Goal: Check status: Check status

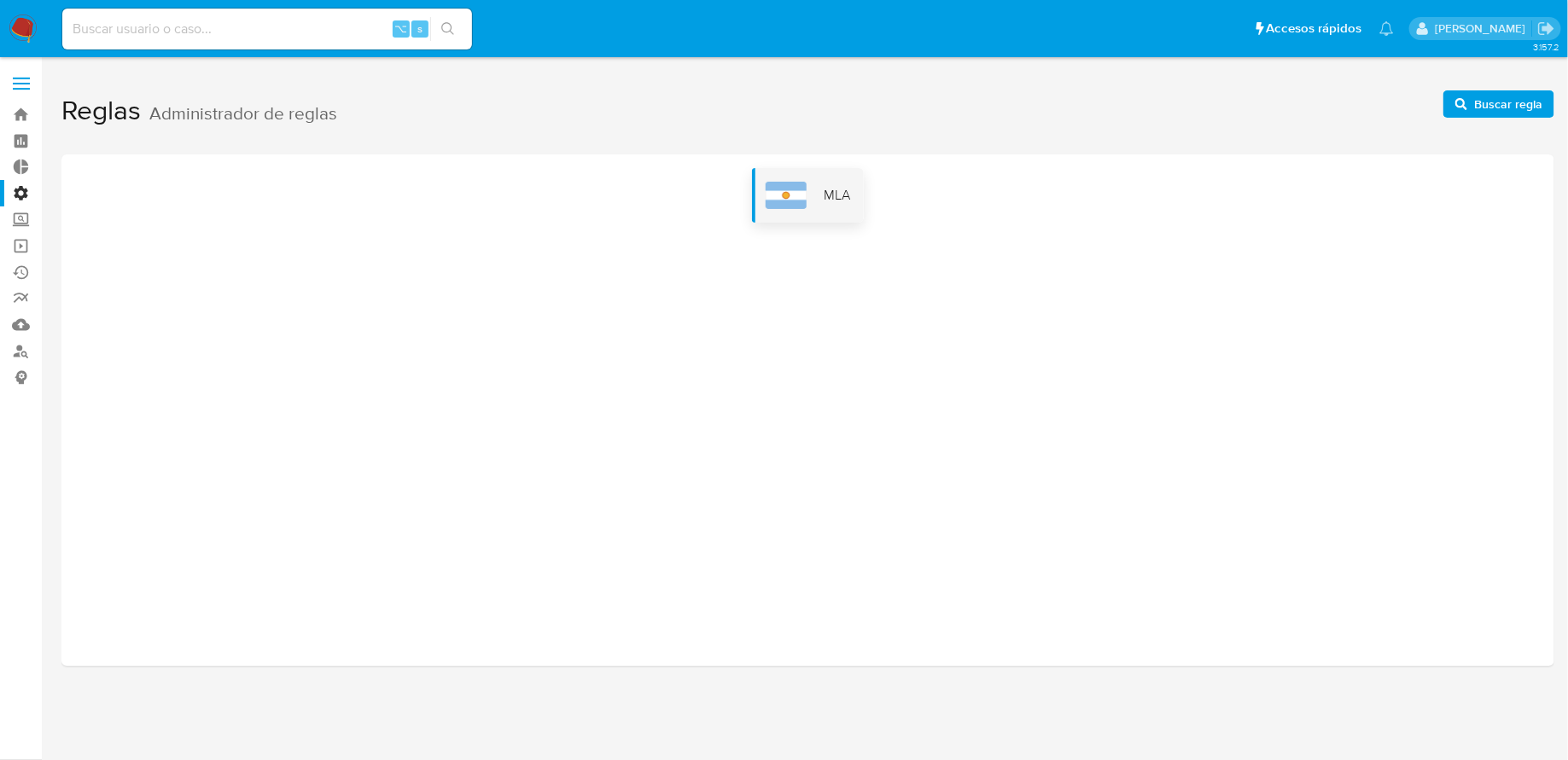
click at [806, 204] on img at bounding box center [786, 195] width 41 height 27
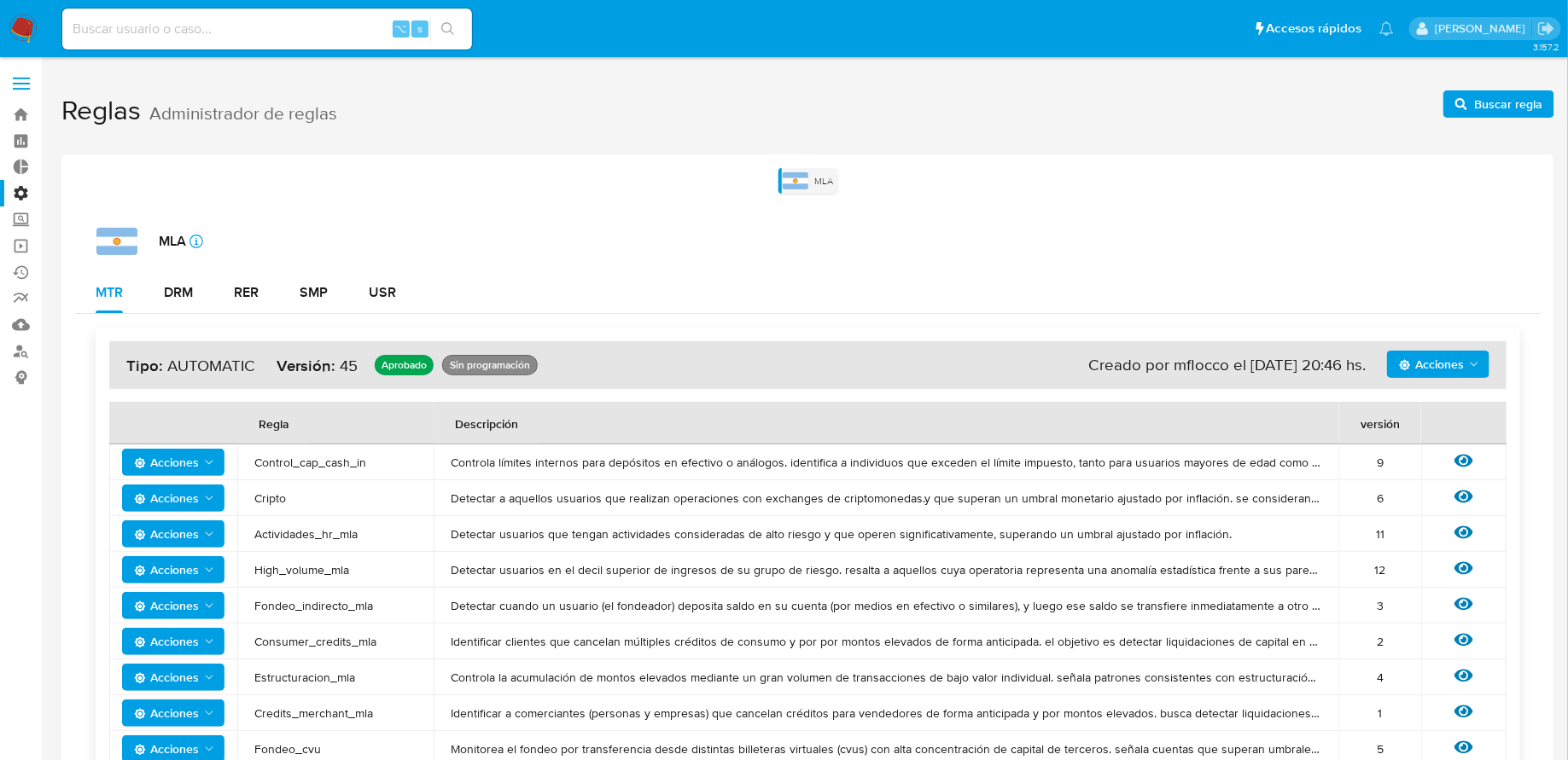
scroll to position [797, 0]
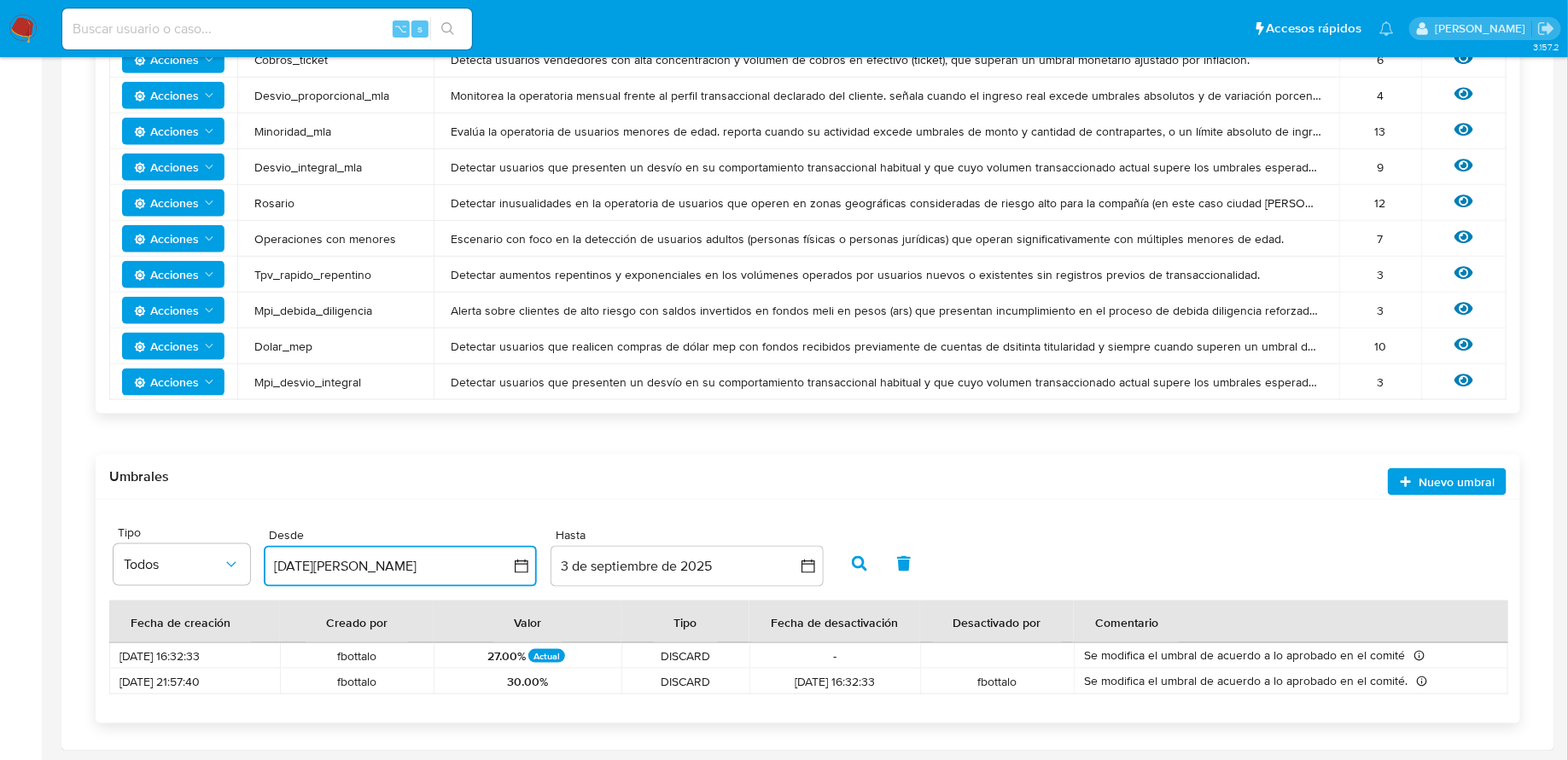
click at [519, 558] on icon "button" at bounding box center [521, 567] width 17 height 17
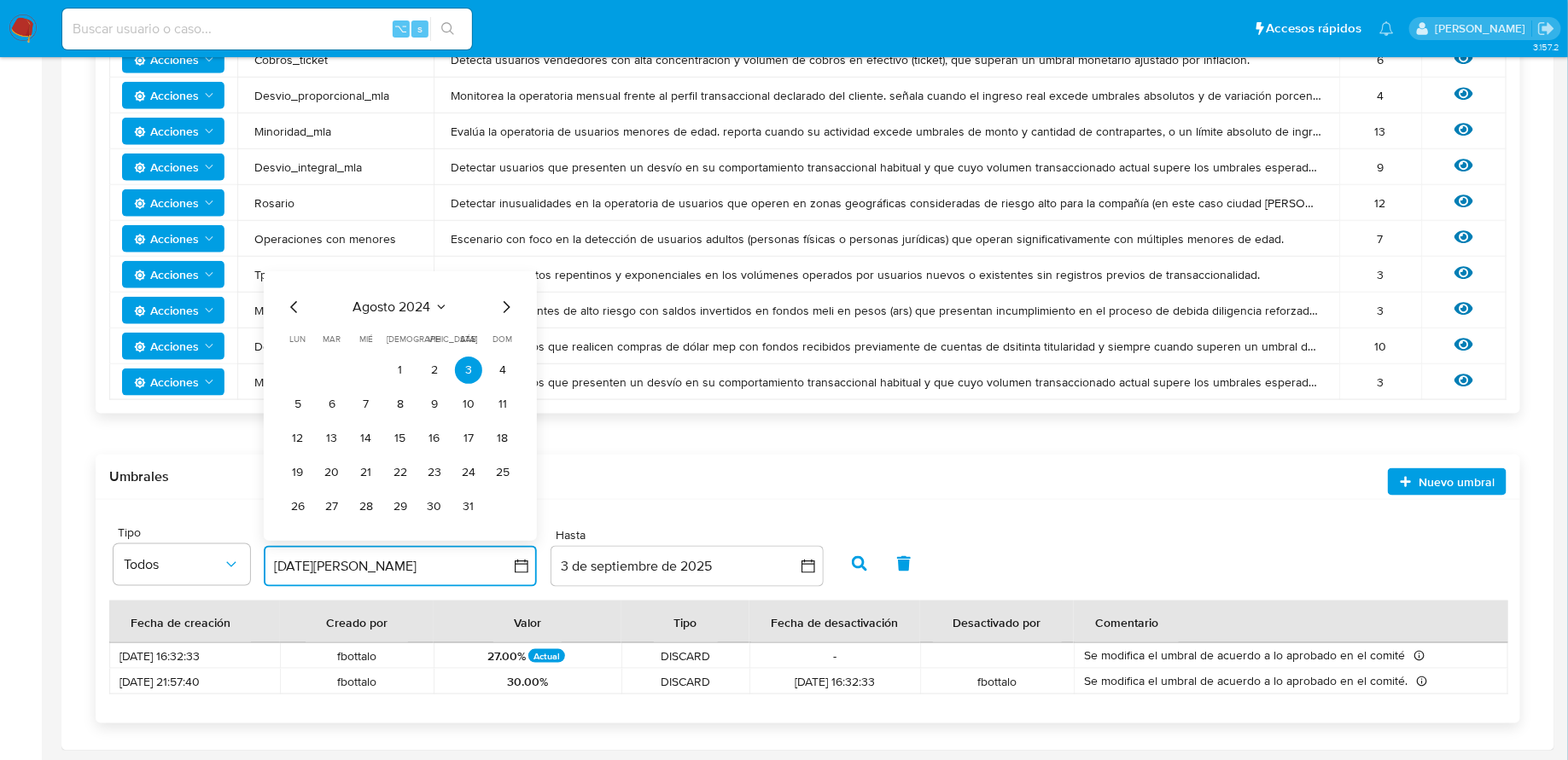
click at [291, 303] on icon "Mes anterior" at bounding box center [295, 308] width 20 height 20
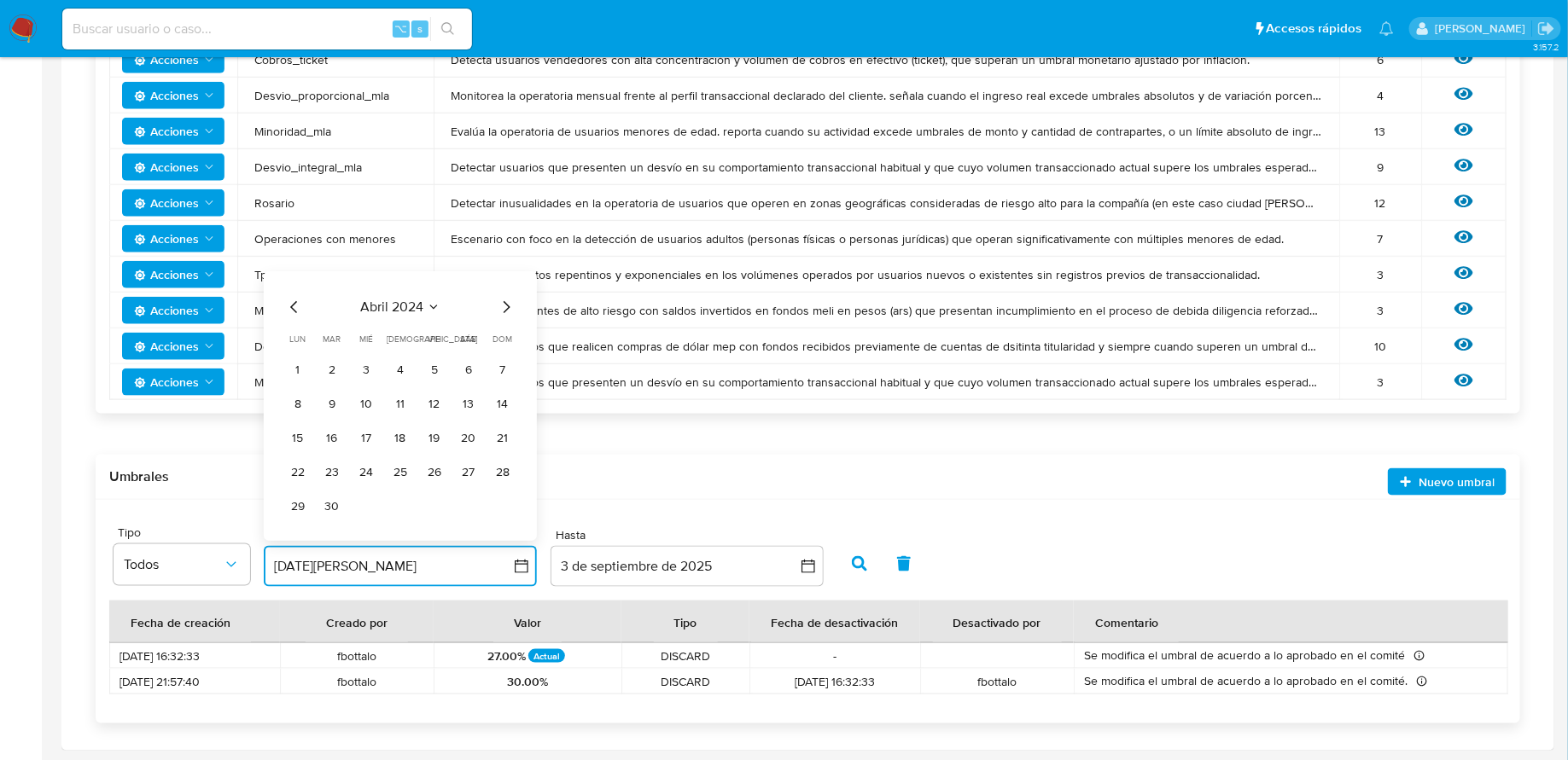
click at [291, 303] on icon "Mes anterior" at bounding box center [295, 308] width 20 height 20
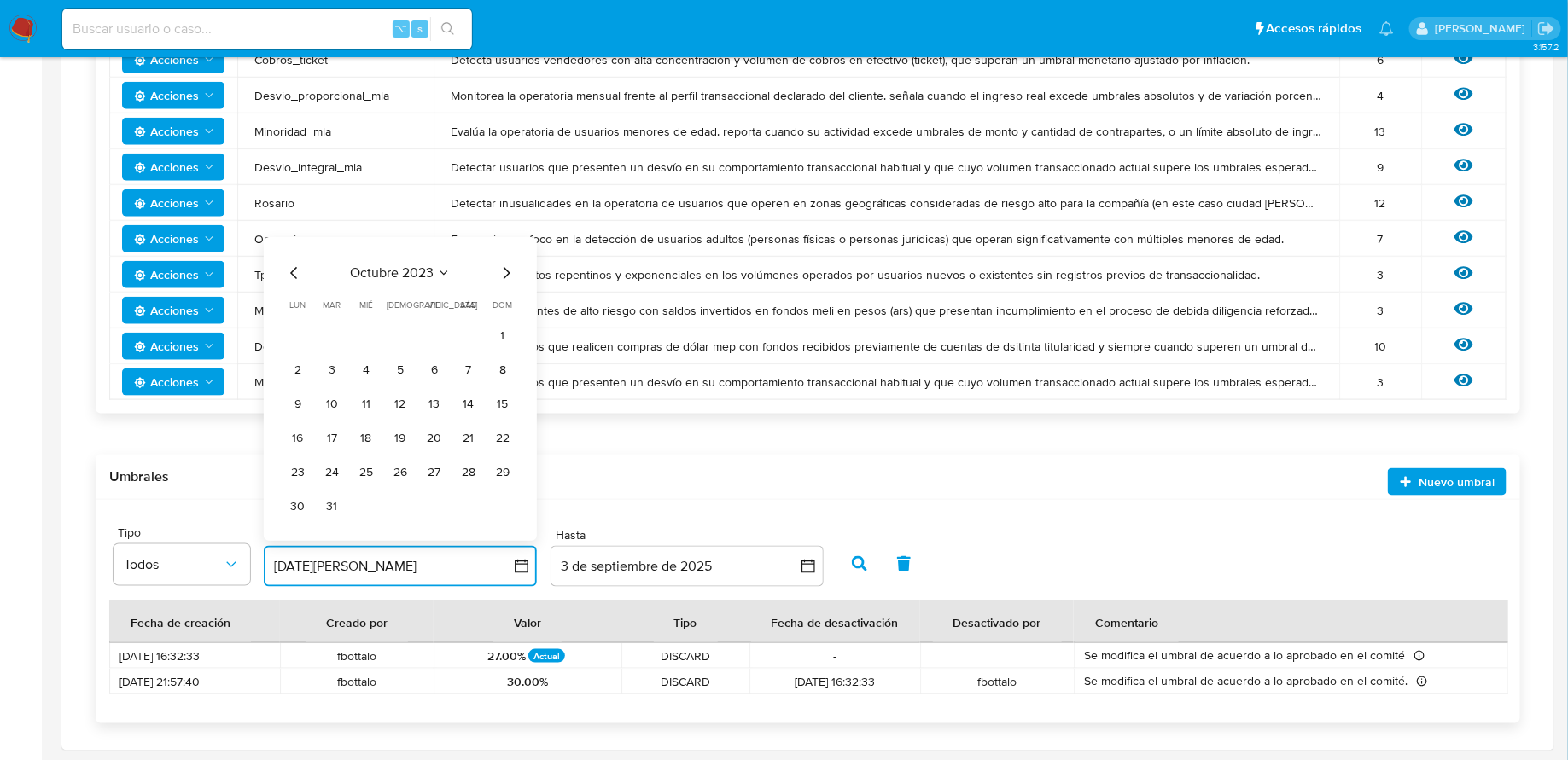
click at [291, 303] on span "lun" at bounding box center [297, 305] width 16 height 13
click at [508, 344] on button "1" at bounding box center [502, 335] width 27 height 27
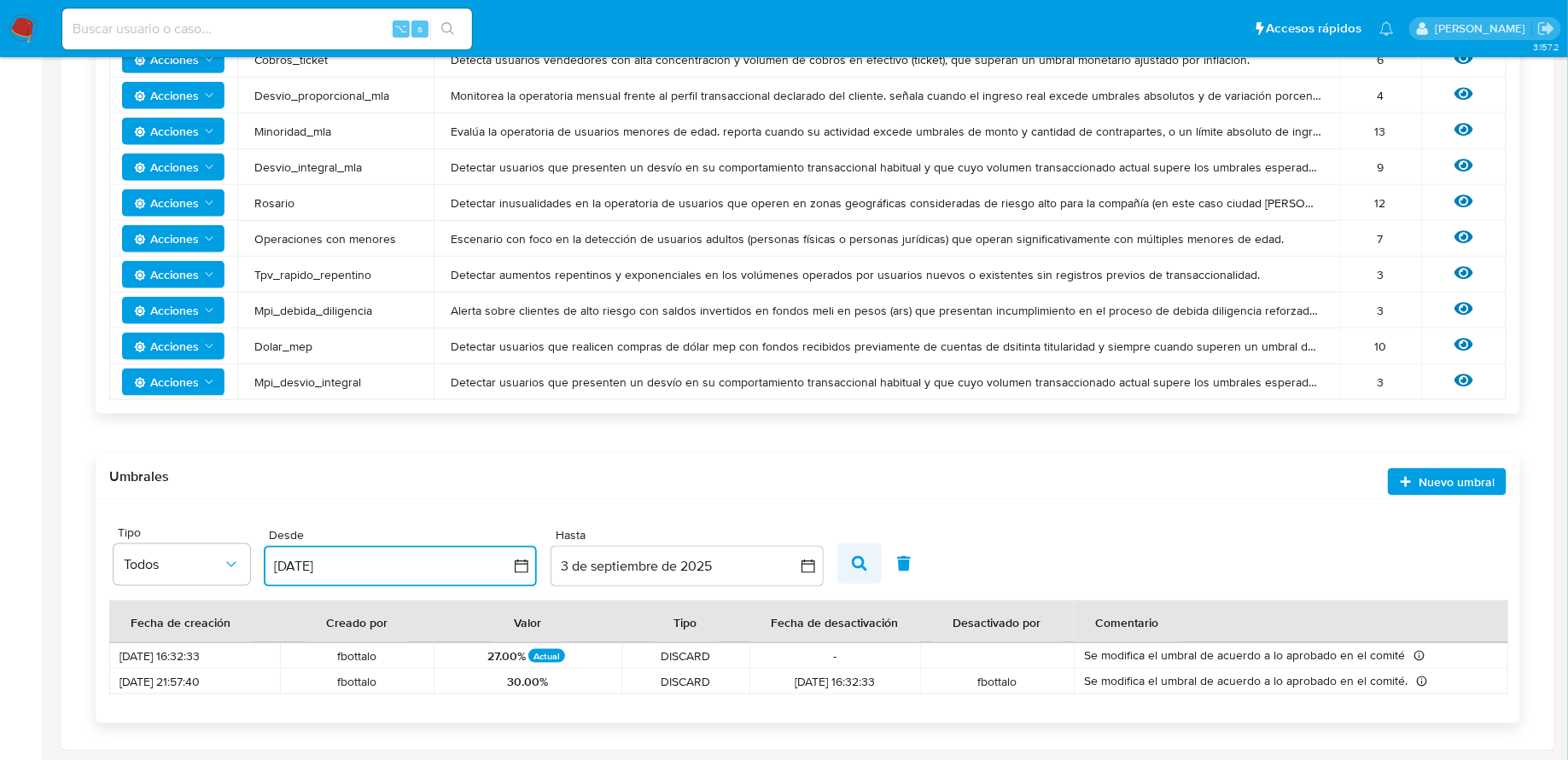
click at [863, 561] on icon "button" at bounding box center [860, 564] width 16 height 16
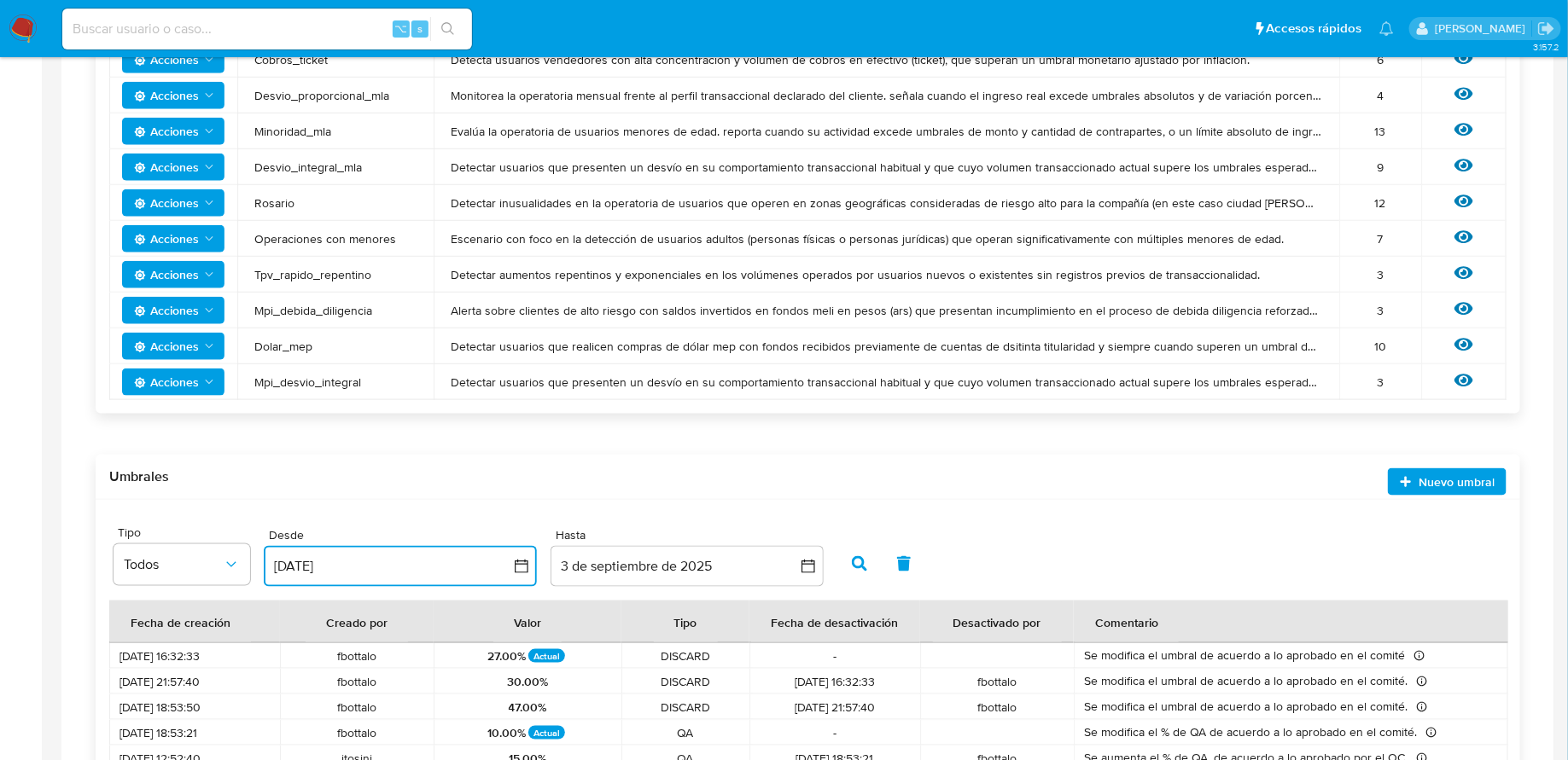
scroll to position [961, 0]
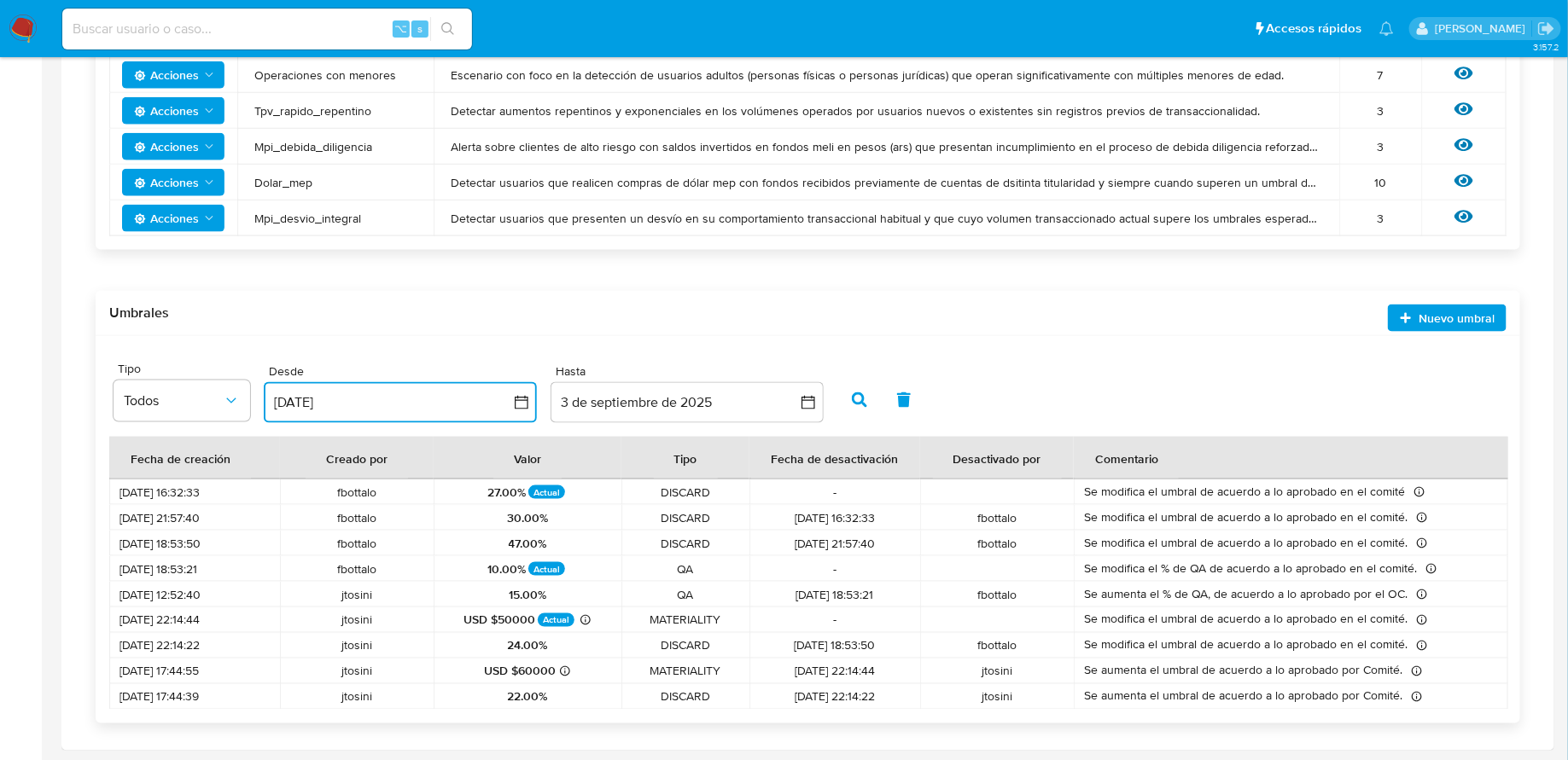
drag, startPoint x: 118, startPoint y: 671, endPoint x: 909, endPoint y: 667, distance: 791.0
click at [909, 669] on tr "05/01/2024 17:44:55 jtosini USD $60000 ARS $81,660,428.72 MATERIALITY 04/04/202…" at bounding box center [809, 672] width 1399 height 26
click at [881, 675] on span "04/04/2024 22:14:44" at bounding box center [836, 672] width 151 height 16
drag, startPoint x: 119, startPoint y: 674, endPoint x: 636, endPoint y: 693, distance: 517.3
click at [636, 693] on tbody "10/03/2025 16:32:33 fbottalo 27.00% Actual DISCARD - Se modifica el umbral de a…" at bounding box center [809, 595] width 1399 height 230
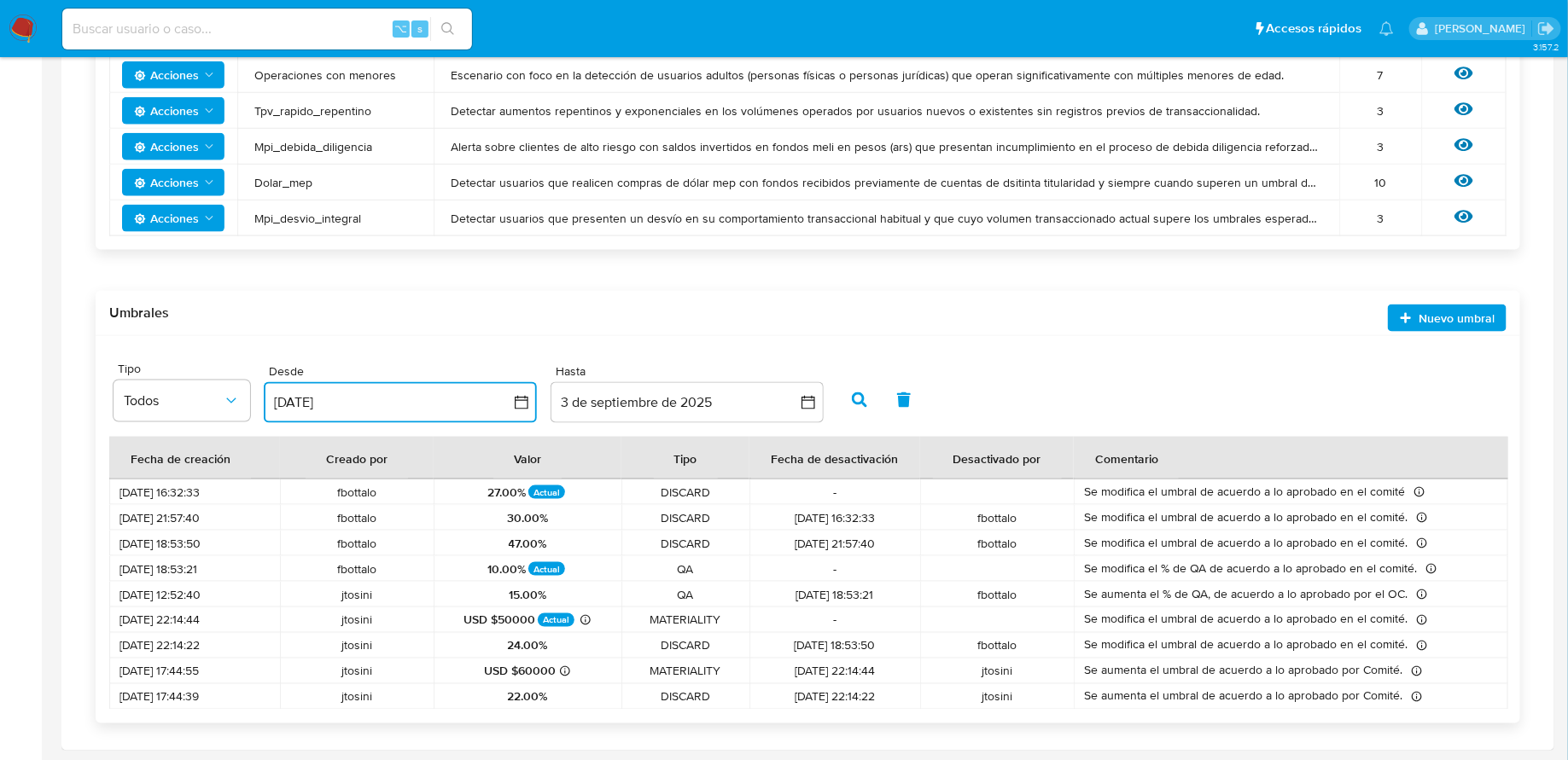
click at [636, 693] on span "DISCARD" at bounding box center [686, 697] width 108 height 16
drag, startPoint x: 563, startPoint y: 701, endPoint x: 341, endPoint y: 675, distance: 223.5
click at [341, 675] on tbody "10/03/2025 16:32:33 fbottalo 27.00% Actual DISCARD - Se modifica el umbral de a…" at bounding box center [809, 595] width 1399 height 230
drag, startPoint x: 138, startPoint y: 644, endPoint x: 579, endPoint y: 641, distance: 441.0
click at [581, 643] on tr "04/04/2024 22:14:22 jtosini 24.00% DISCARD 04/07/2024 18:53:50 fbottalo Se modi…" at bounding box center [809, 647] width 1399 height 26
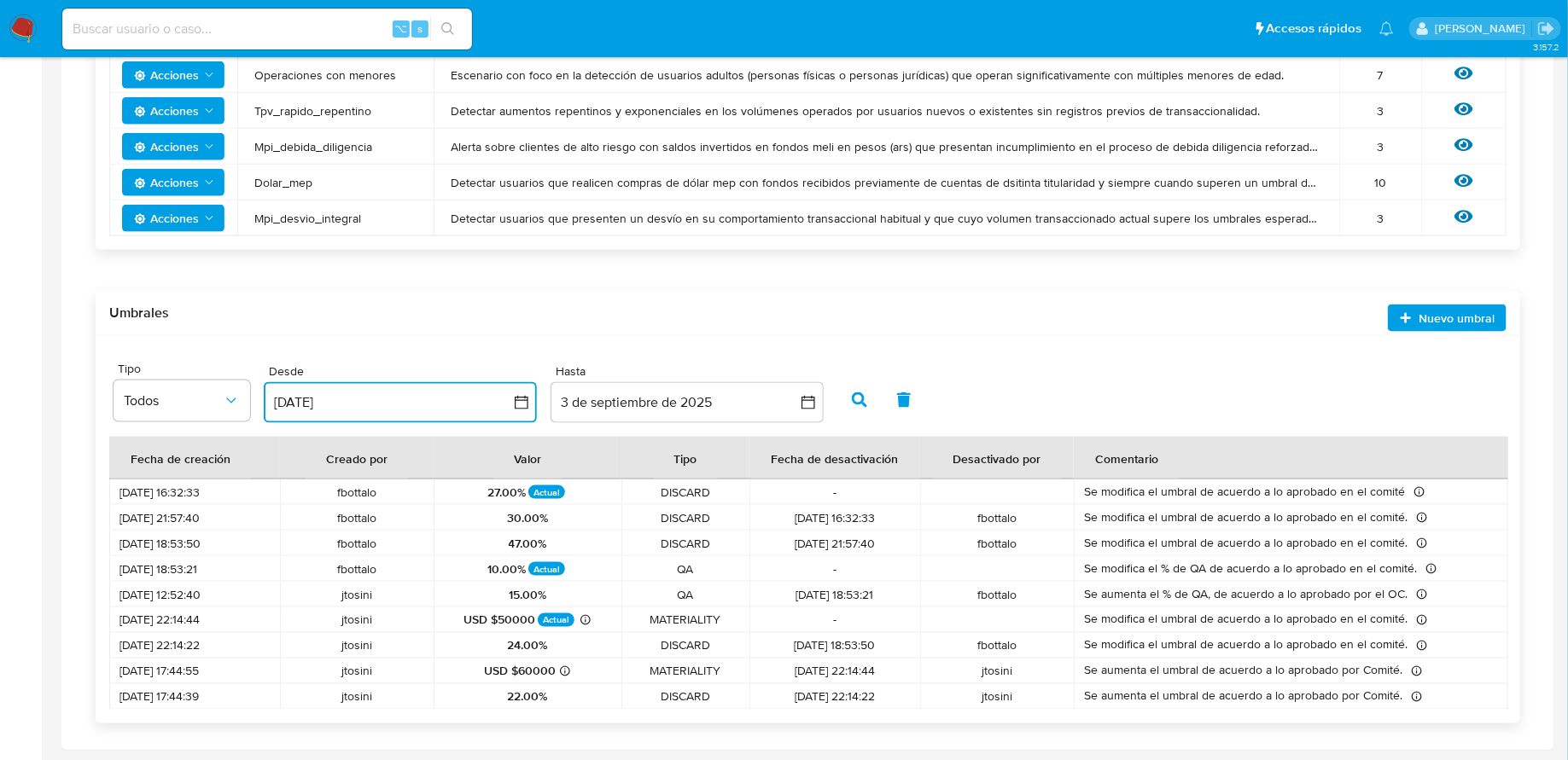
click at [550, 642] on div "24.00%" at bounding box center [528, 646] width 167 height 16
drag, startPoint x: 358, startPoint y: 619, endPoint x: 742, endPoint y: 618, distance: 384.0
click at [742, 618] on tr "04/04/2024 22:14:44 jtosini USD $50000 Actual ARS $68,050,357.26 MATERIALITY - …" at bounding box center [809, 621] width 1399 height 26
click at [362, 595] on span "jtosini" at bounding box center [356, 595] width 133 height 16
drag, startPoint x: 481, startPoint y: 645, endPoint x: 604, endPoint y: 645, distance: 123.0
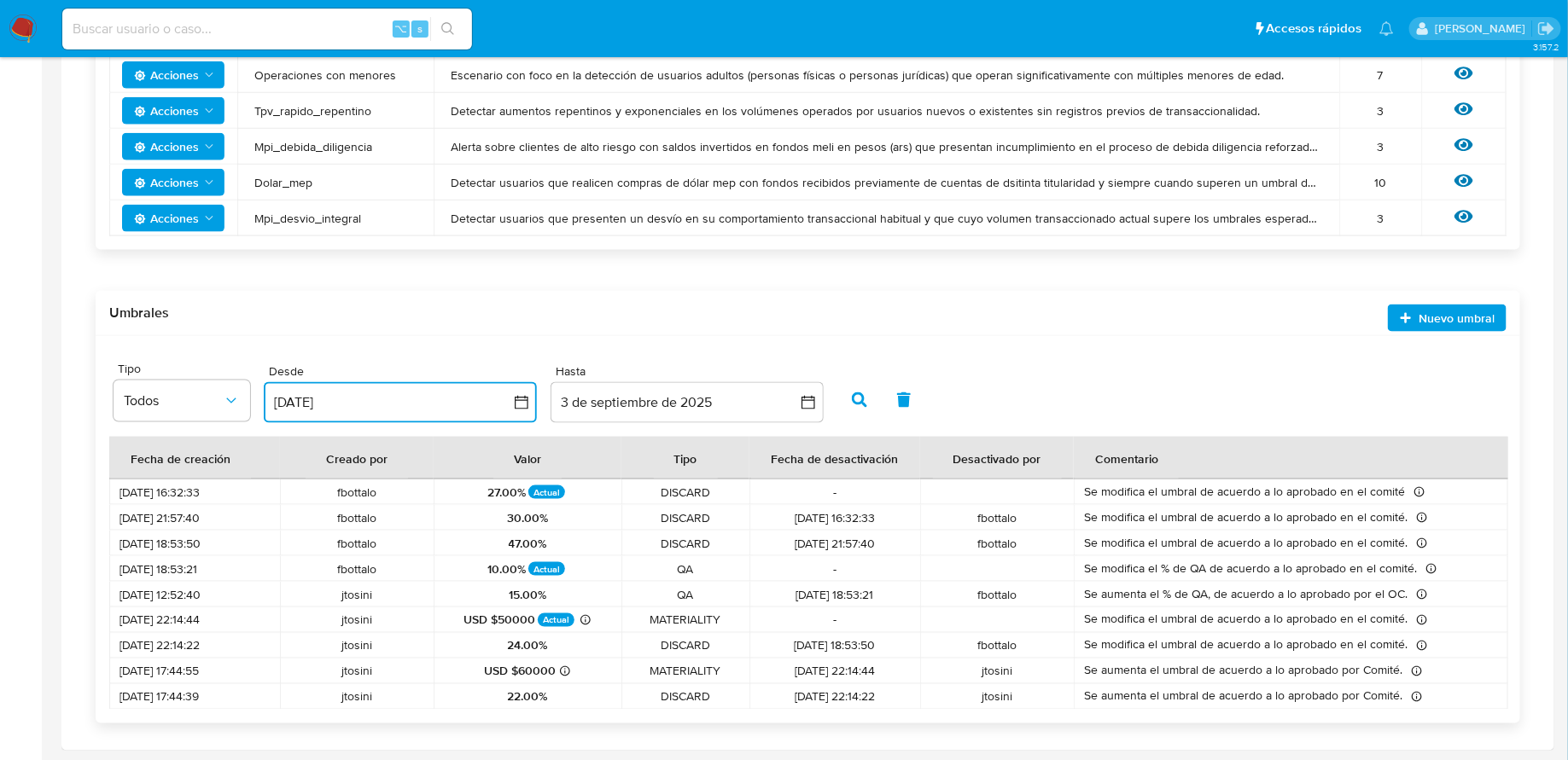
click at [604, 645] on div "24.00%" at bounding box center [528, 646] width 167 height 16
drag, startPoint x: 361, startPoint y: 541, endPoint x: 643, endPoint y: 541, distance: 282.0
click at [643, 541] on tr "04/07/2024 18:53:50 fbottalo 47.00% DISCARD 08/11/2024 21:57:40 fbottalo Se mod…" at bounding box center [809, 544] width 1399 height 26
drag, startPoint x: 465, startPoint y: 508, endPoint x: 703, endPoint y: 507, distance: 238.0
click at [703, 508] on tr "08/11/2024 21:57:40 fbottalo 30.00% DISCARD 10/03/2025 16:32:33 fbottalo Se mod…" at bounding box center [809, 518] width 1399 height 26
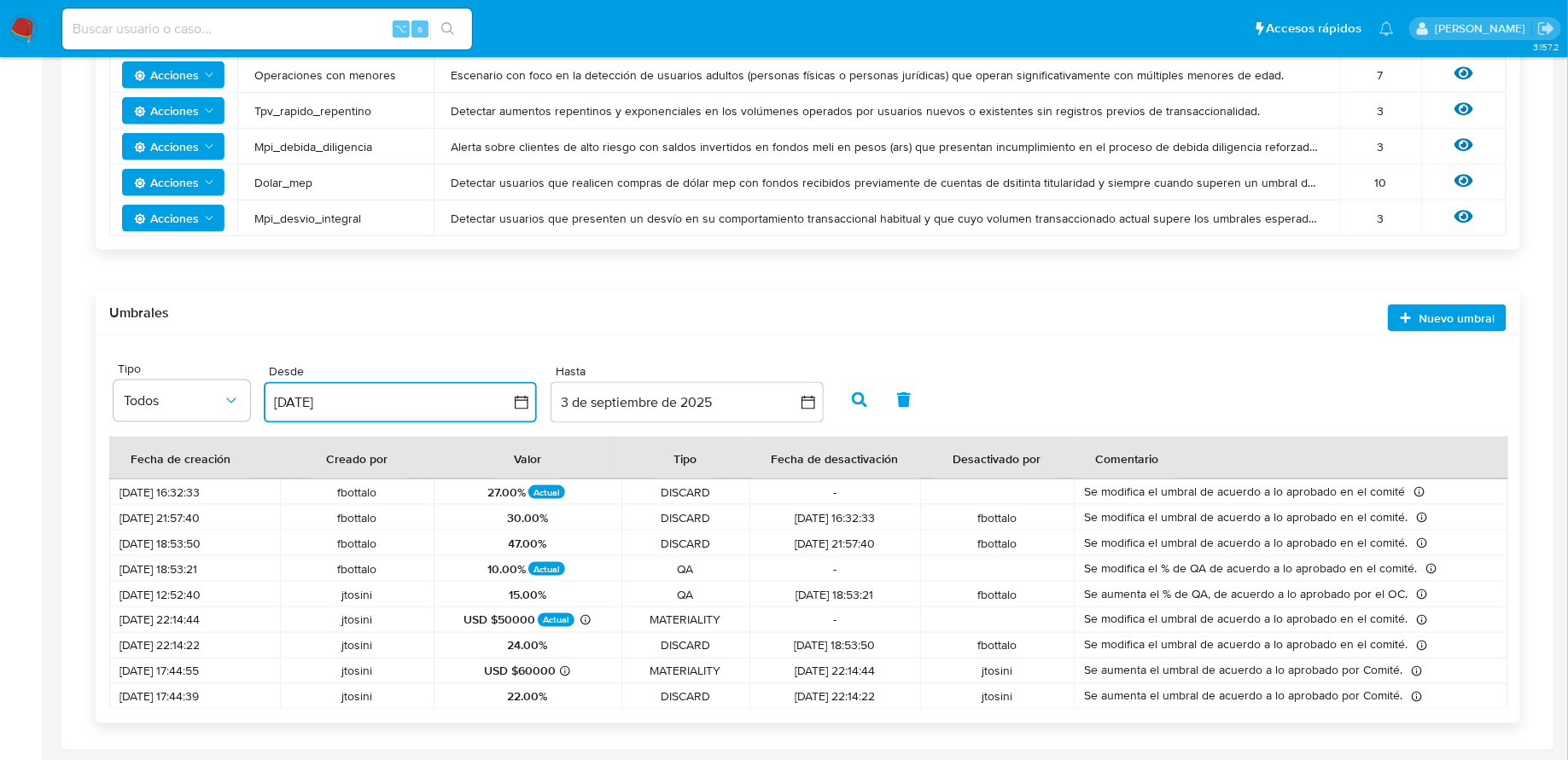
drag, startPoint x: 493, startPoint y: 488, endPoint x: 741, endPoint y: 488, distance: 248.0
click at [731, 488] on tr "10/03/2025 16:32:33 fbottalo 27.00% Actual DISCARD - Se modifica el umbral de a…" at bounding box center [809, 492] width 1399 height 26
drag, startPoint x: 509, startPoint y: 590, endPoint x: 702, endPoint y: 590, distance: 193.0
click at [702, 590] on tr "17/04/2024 12:52:40 jtosini 15.00% QA 04/07/2024 18:53:21 fbottalo Se aumenta e…" at bounding box center [809, 595] width 1399 height 26
click at [702, 590] on span "QA" at bounding box center [686, 595] width 108 height 16
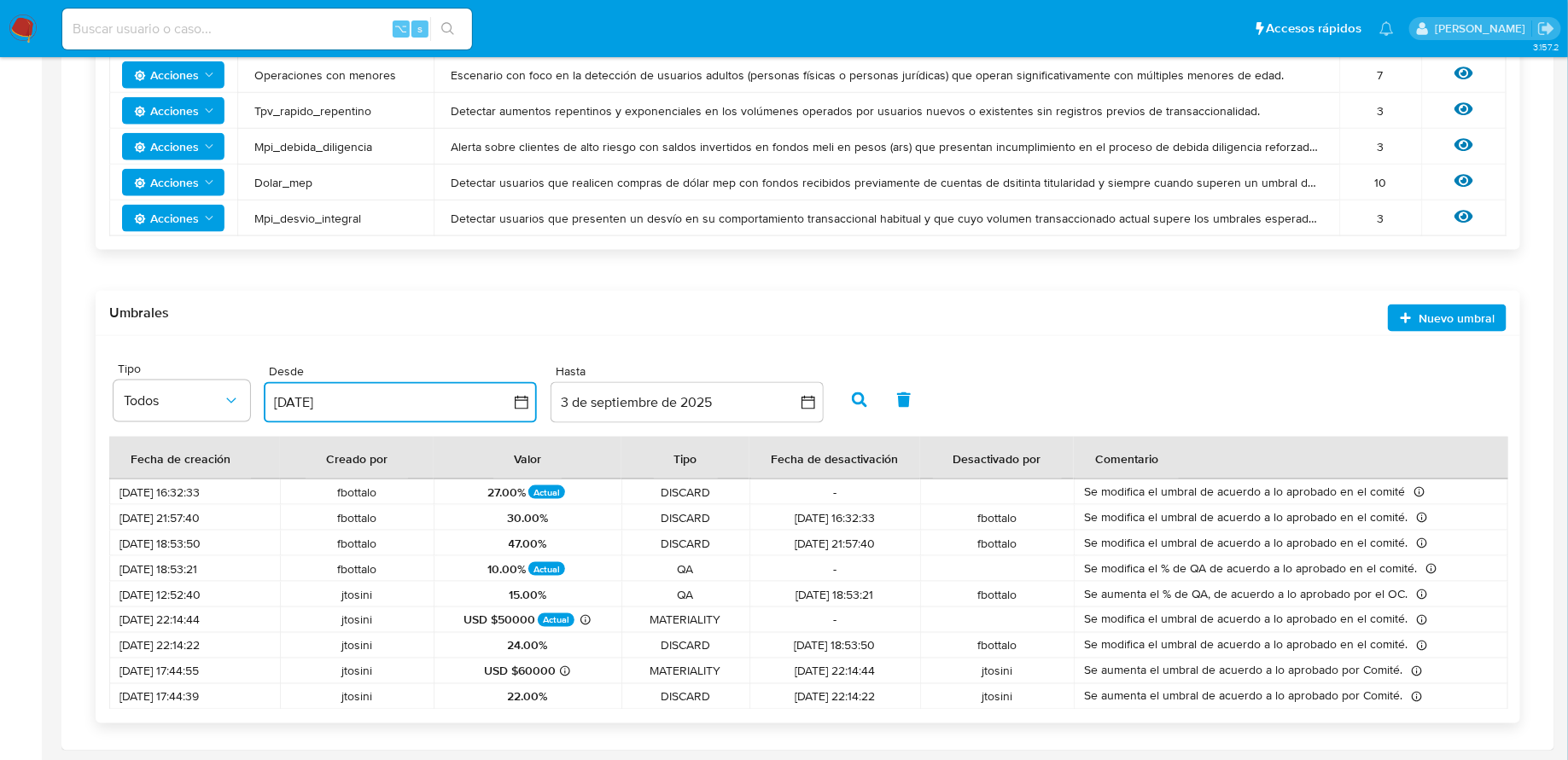
drag, startPoint x: 138, startPoint y: 592, endPoint x: 633, endPoint y: 592, distance: 495.0
click at [633, 592] on tr "17/04/2024 12:52:40 jtosini 15.00% QA 04/07/2024 18:53:21 fbottalo Se aumenta e…" at bounding box center [809, 595] width 1399 height 26
click at [633, 592] on span "QA" at bounding box center [686, 595] width 108 height 16
drag, startPoint x: 474, startPoint y: 594, endPoint x: 700, endPoint y: 595, distance: 226.0
click at [700, 595] on tr "17/04/2024 12:52:40 jtosini 15.00% QA 04/07/2024 18:53:21 fbottalo Se aumenta e…" at bounding box center [809, 595] width 1399 height 26
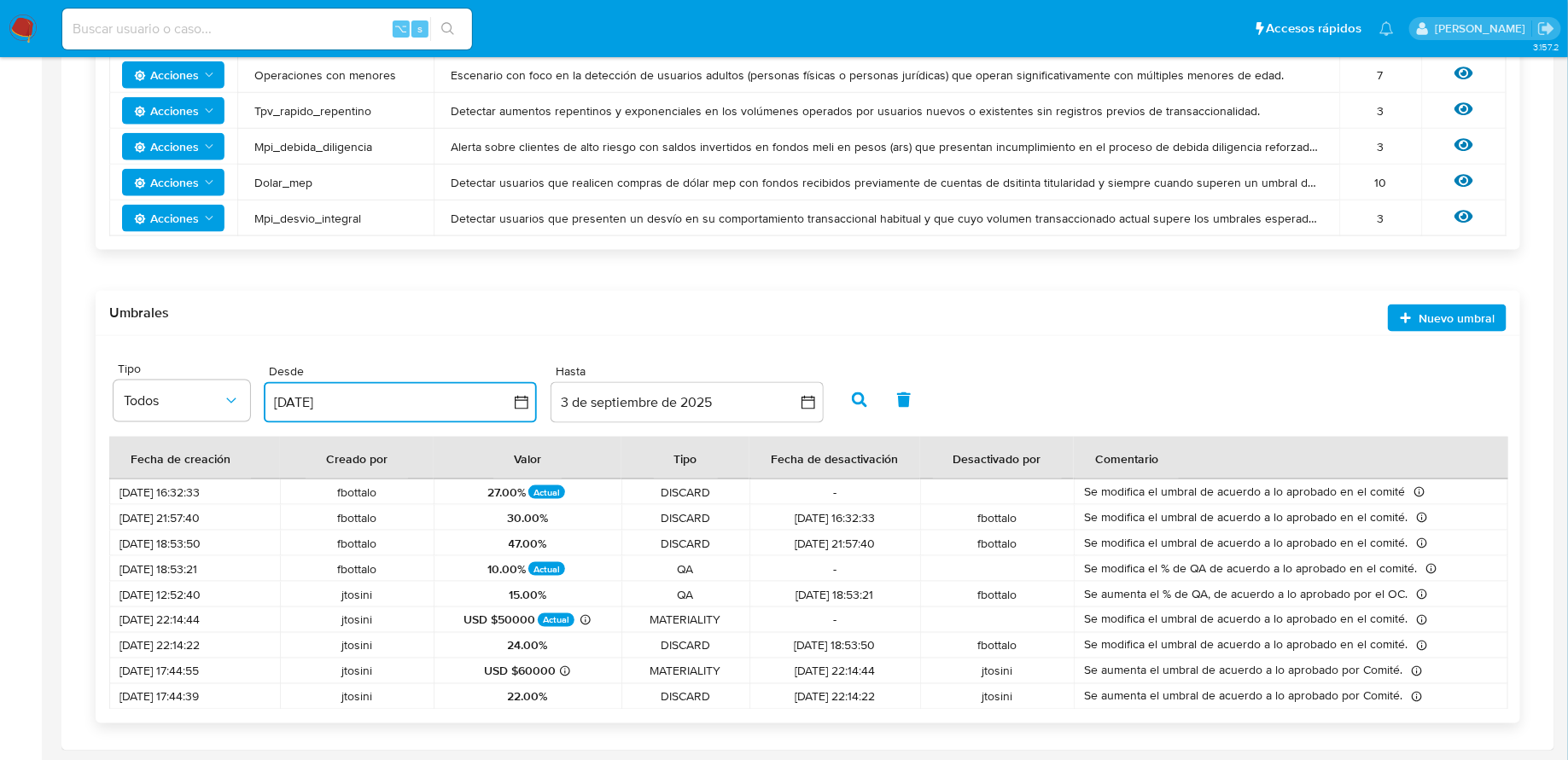
click at [700, 595] on span "QA" at bounding box center [686, 595] width 108 height 16
drag, startPoint x: 700, startPoint y: 595, endPoint x: 321, endPoint y: 605, distance: 379.1
click at [321, 605] on tr "17/04/2024 12:52:40 jtosini 15.00% QA 04/07/2024 18:53:21 fbottalo Se aumenta e…" at bounding box center [809, 595] width 1399 height 26
drag, startPoint x: 360, startPoint y: 582, endPoint x: 733, endPoint y: 589, distance: 373.1
click at [733, 589] on tr "17/04/2024 12:52:40 jtosini 15.00% QA 04/07/2024 18:53:21 fbottalo Se aumenta e…" at bounding box center [809, 595] width 1399 height 26
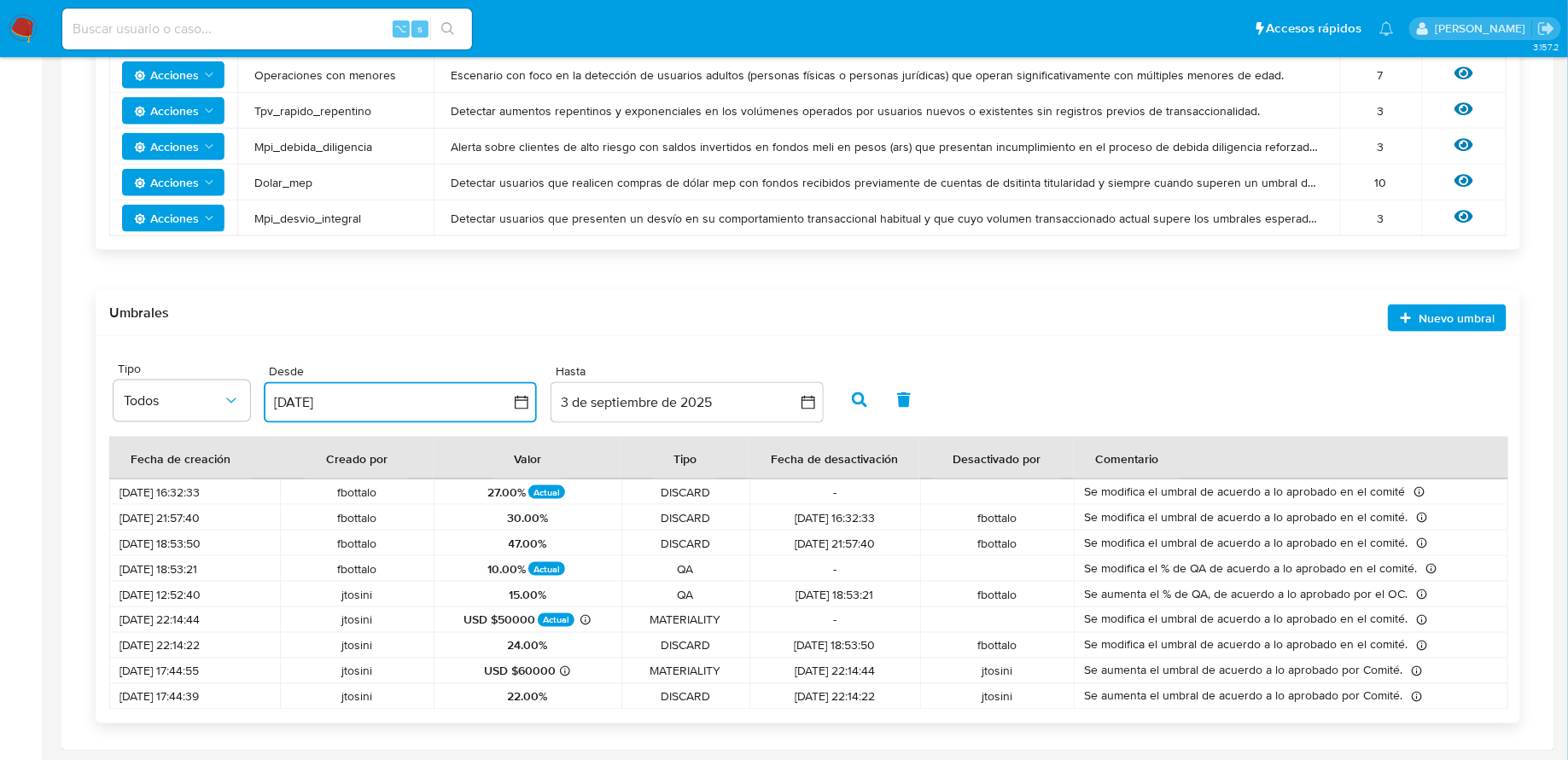
click at [733, 589] on span "QA" at bounding box center [686, 595] width 108 height 16
drag, startPoint x: 360, startPoint y: 571, endPoint x: 791, endPoint y: 571, distance: 431.0
click at [791, 571] on tr "04/07/2024 18:53:21 fbottalo 10.00% Actual QA - Se modifica el % de QA de acuer…" at bounding box center [809, 570] width 1399 height 26
click at [544, 543] on span "47.00%" at bounding box center [527, 544] width 38 height 16
drag, startPoint x: 247, startPoint y: 547, endPoint x: 718, endPoint y: 571, distance: 471.6
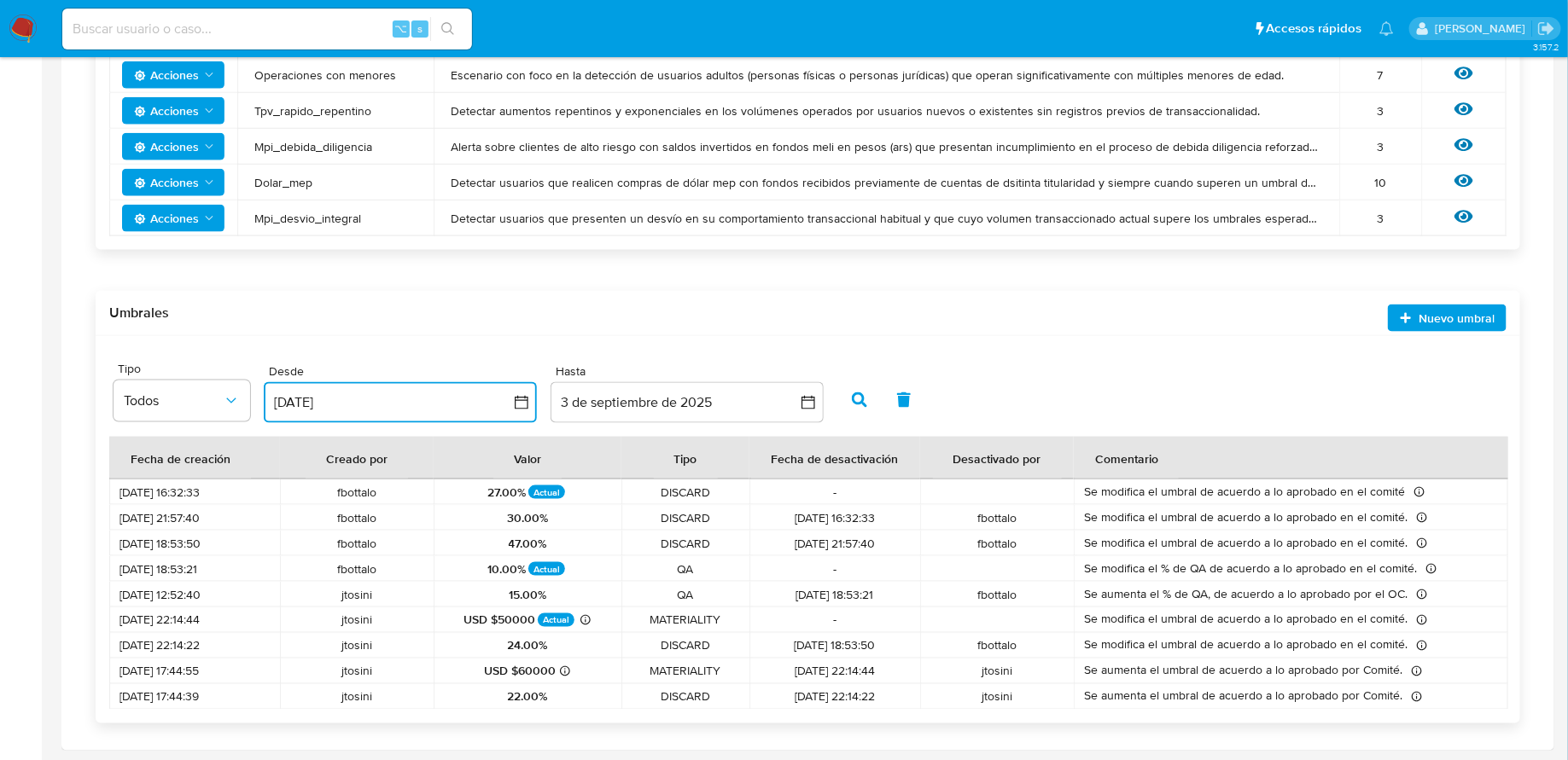
click at [718, 571] on tbody "10/03/2025 16:32:33 fbottalo 27.00% Actual DISCARD - Se modifica el umbral de a…" at bounding box center [809, 595] width 1399 height 230
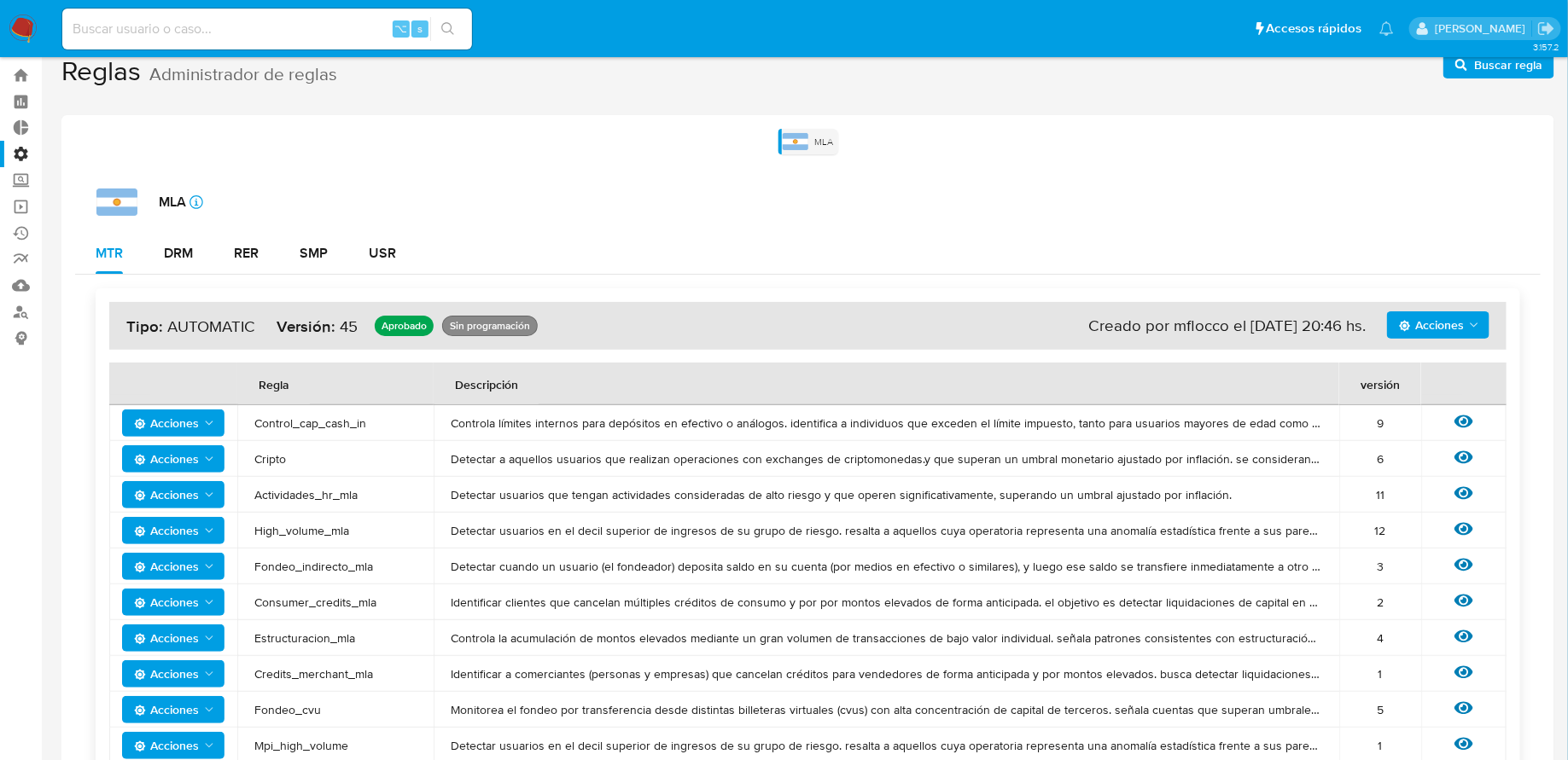
scroll to position [0, 0]
